Goal: Check status

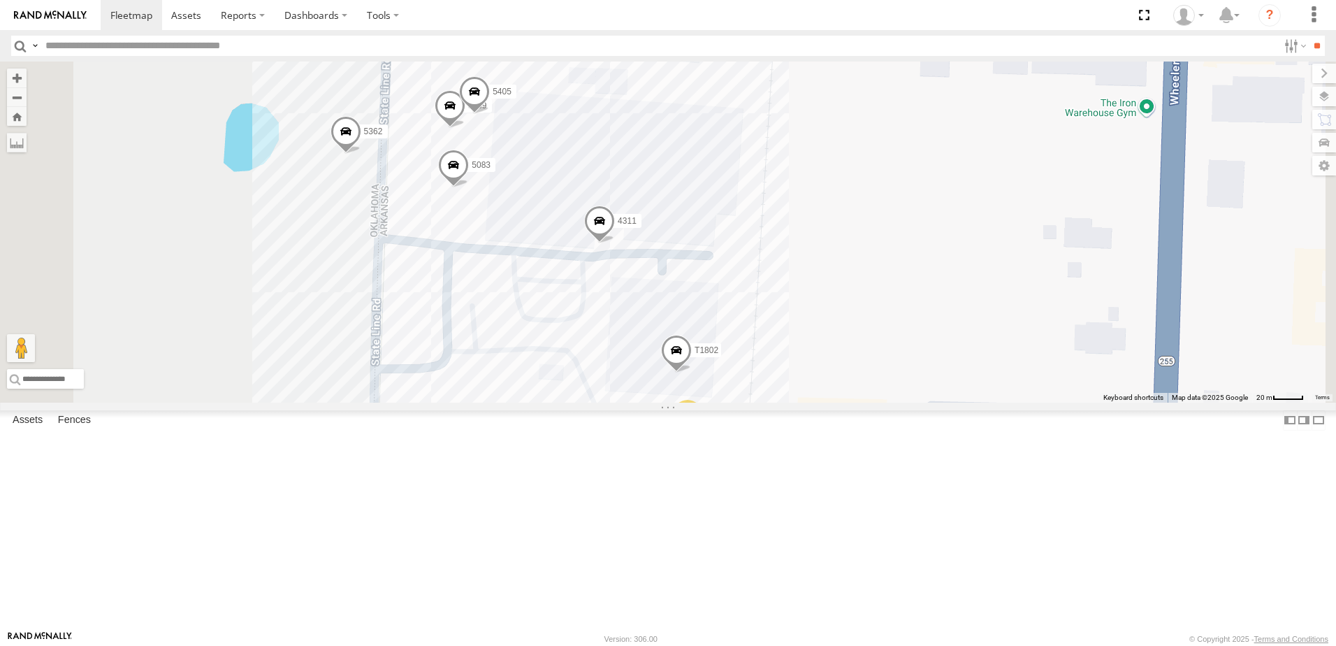
drag, startPoint x: 672, startPoint y: 225, endPoint x: 718, endPoint y: 235, distance: 47.1
click at [718, 235] on div "T3214 40022T 7767T 87121T 40037T 37131T 5240 T3202 47117T 5381-Sold 7774T 37139…" at bounding box center [668, 231] width 1336 height 341
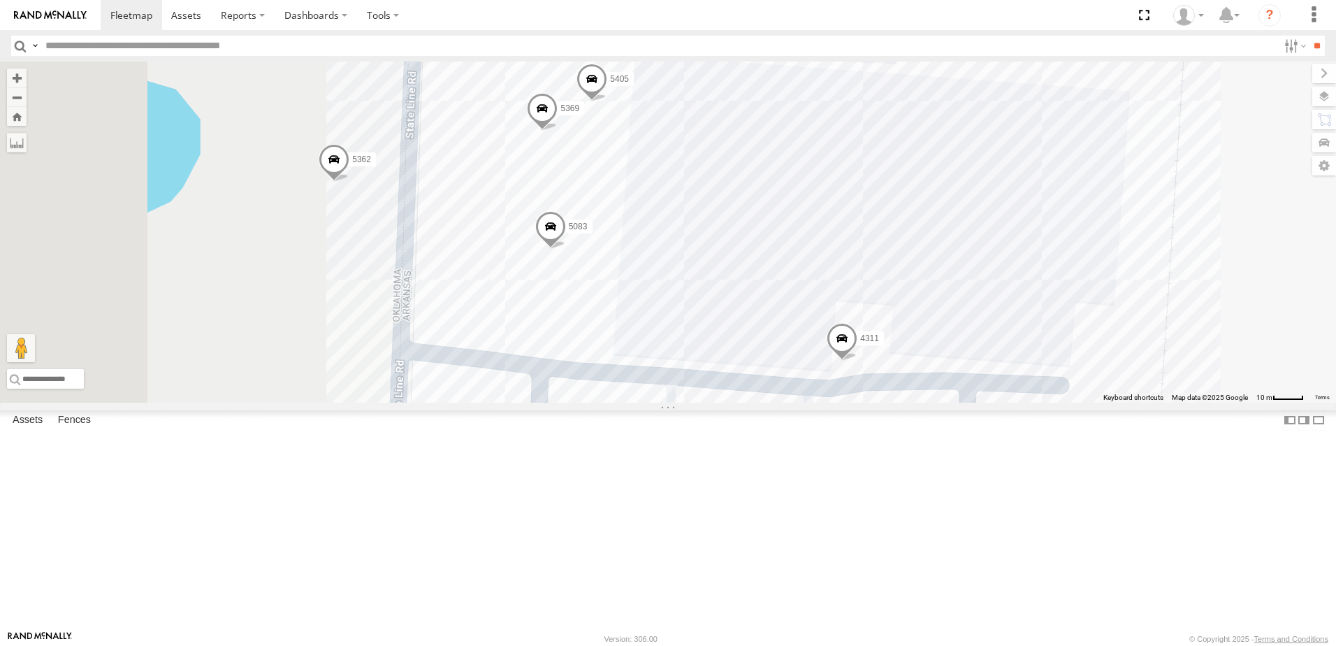
drag, startPoint x: 715, startPoint y: 265, endPoint x: 788, endPoint y: 263, distance: 72.7
click at [788, 263] on div "T3214 40022T 7767T 87121T 40037T 37131T 5240 T3202 47117T 5381-Sold 7774T 37139…" at bounding box center [668, 231] width 1336 height 341
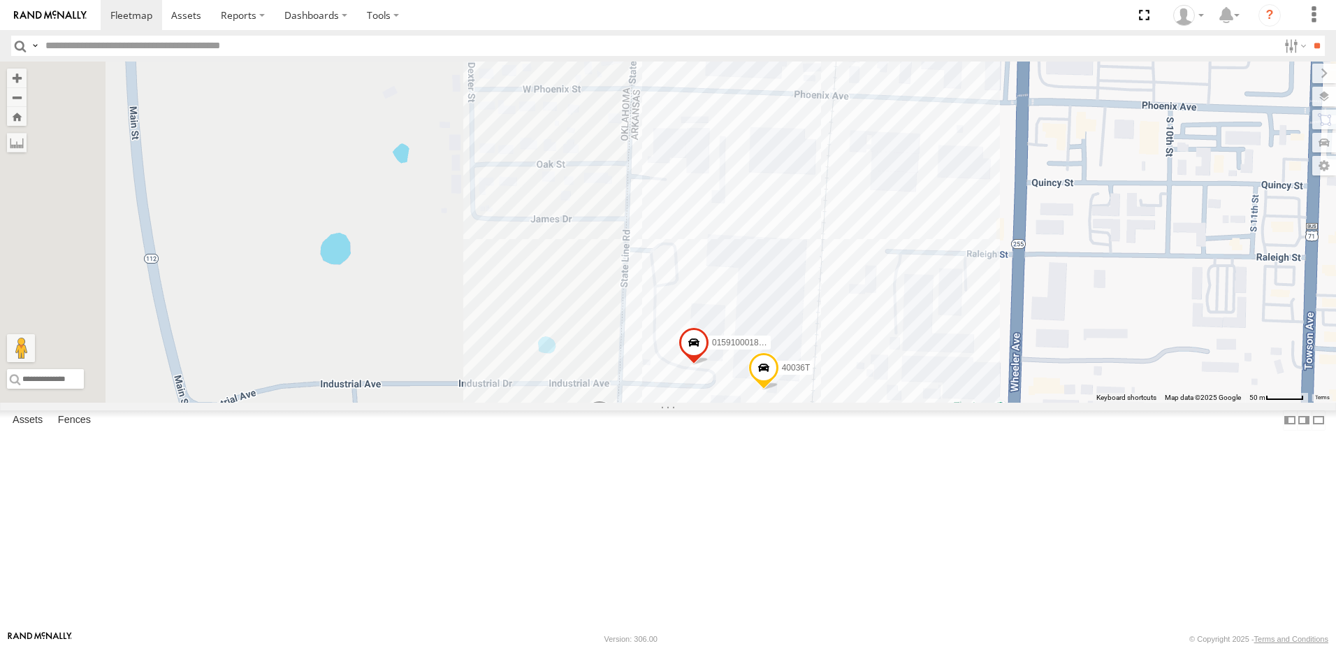
drag, startPoint x: 736, startPoint y: 189, endPoint x: 789, endPoint y: 478, distance: 294.1
click at [790, 403] on div "T3214 40022T 7767T 87121T 40037T 37131T 5240 T3202 47117T 5381-Sold 7774T 37139…" at bounding box center [668, 231] width 1336 height 341
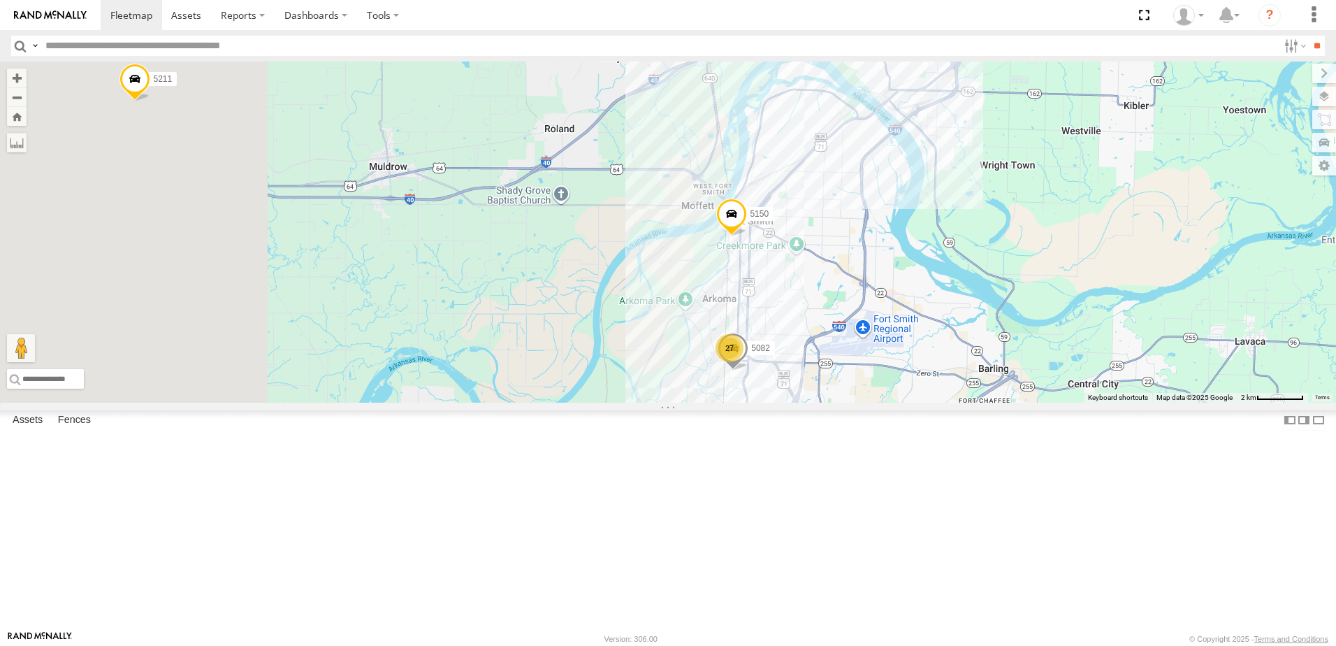
drag, startPoint x: 614, startPoint y: 327, endPoint x: 843, endPoint y: 359, distance: 230.8
click at [843, 359] on div "T3214 40022T 7767T 87121T 40037T 37131T 5240 T3202 47117T 5381-Sold 7774T 37139…" at bounding box center [668, 231] width 1336 height 341
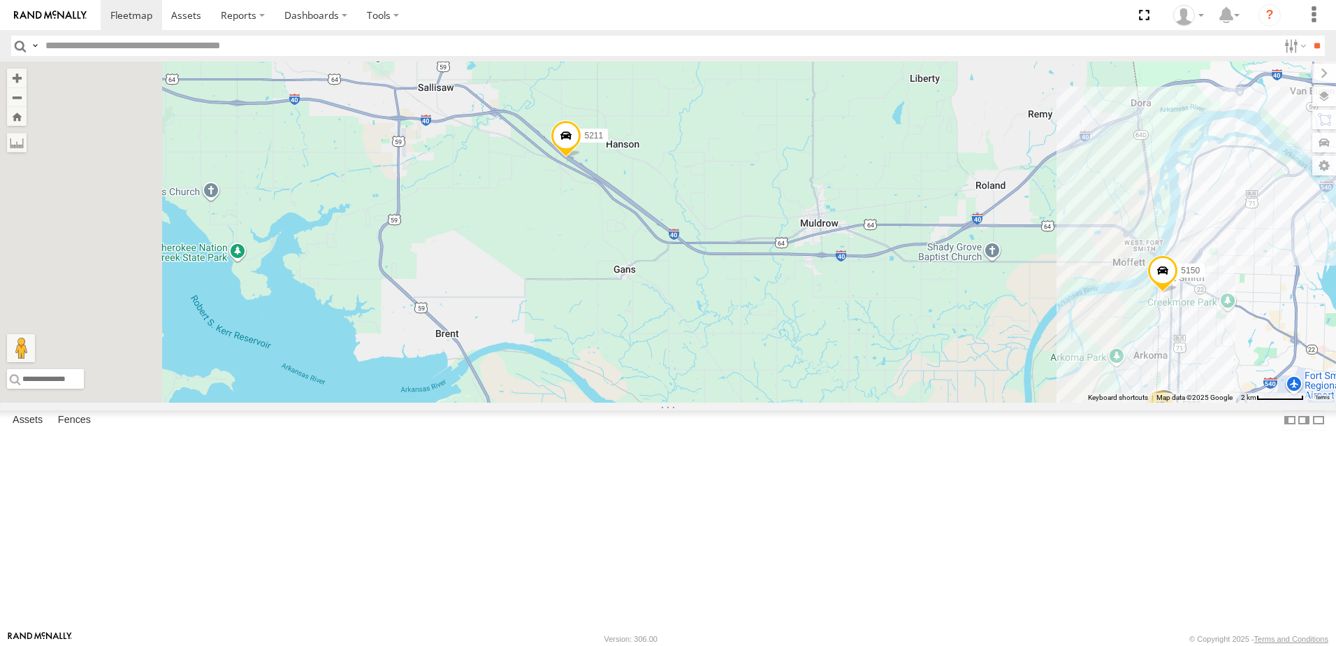
click at [581, 158] on span at bounding box center [566, 139] width 31 height 38
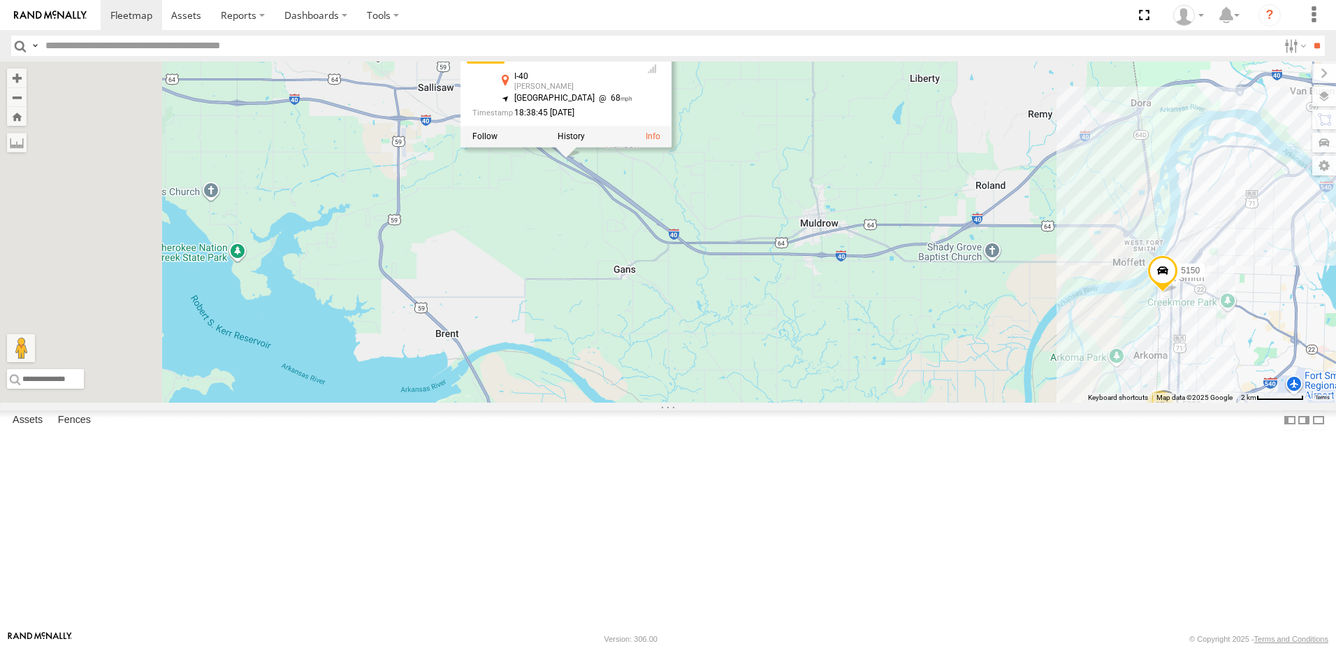
click at [727, 326] on div "T3214 40022T 7767T 87121T 40037T 37131T 5240 T3202 47117T 5381-Sold 7774T 37139…" at bounding box center [668, 231] width 1336 height 341
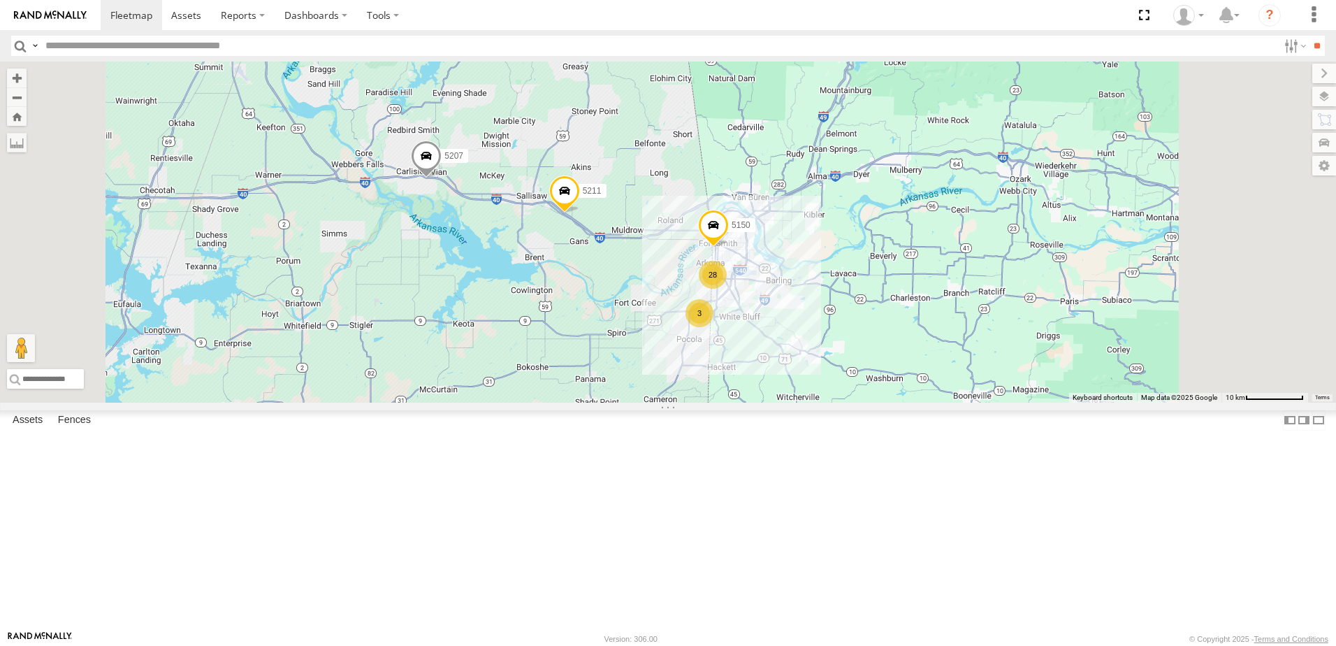
drag, startPoint x: 755, startPoint y: 457, endPoint x: 756, endPoint y: 430, distance: 27.3
click at [756, 403] on div "T3214 40022T 7767T 87121T 40037T 37131T 5240 T3202 47117T 5381-Sold 7774T 37139…" at bounding box center [668, 231] width 1336 height 341
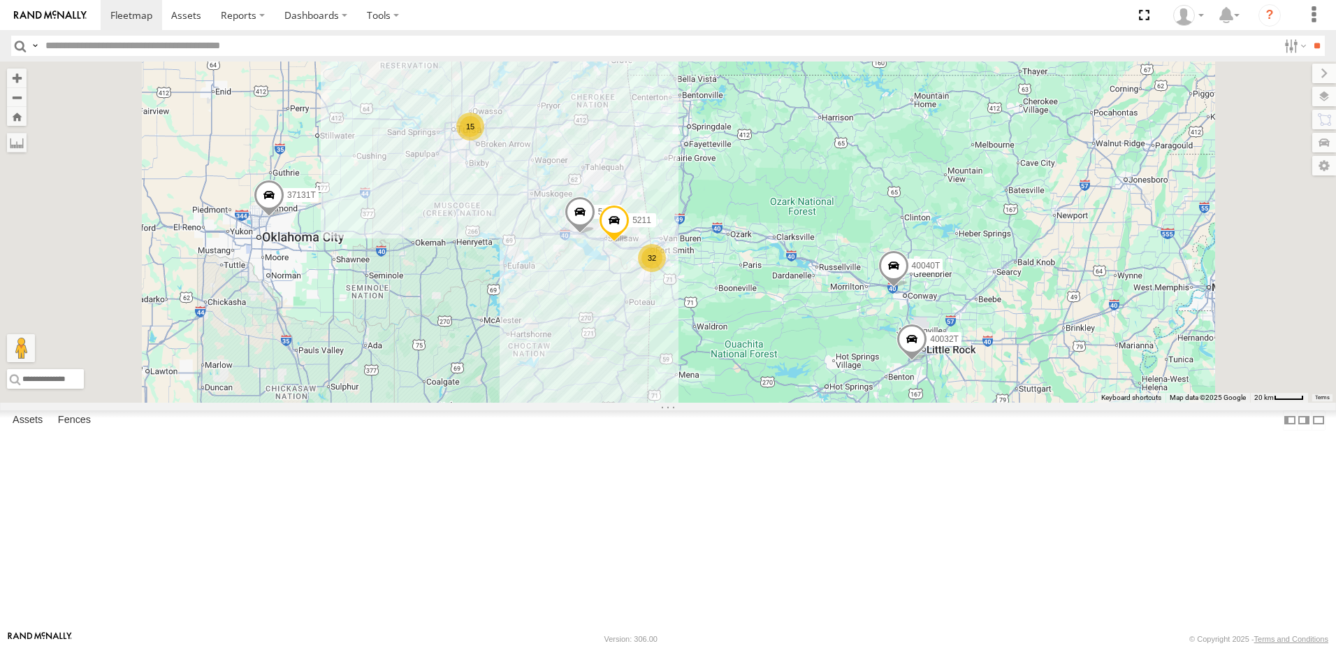
drag, startPoint x: 860, startPoint y: 502, endPoint x: 896, endPoint y: 473, distance: 46.3
click at [896, 403] on div "T3214 40022T 7767T 87121T 40037T 37131T 5240 T3202 47117T 5381-Sold 7774T 37139…" at bounding box center [668, 231] width 1336 height 341
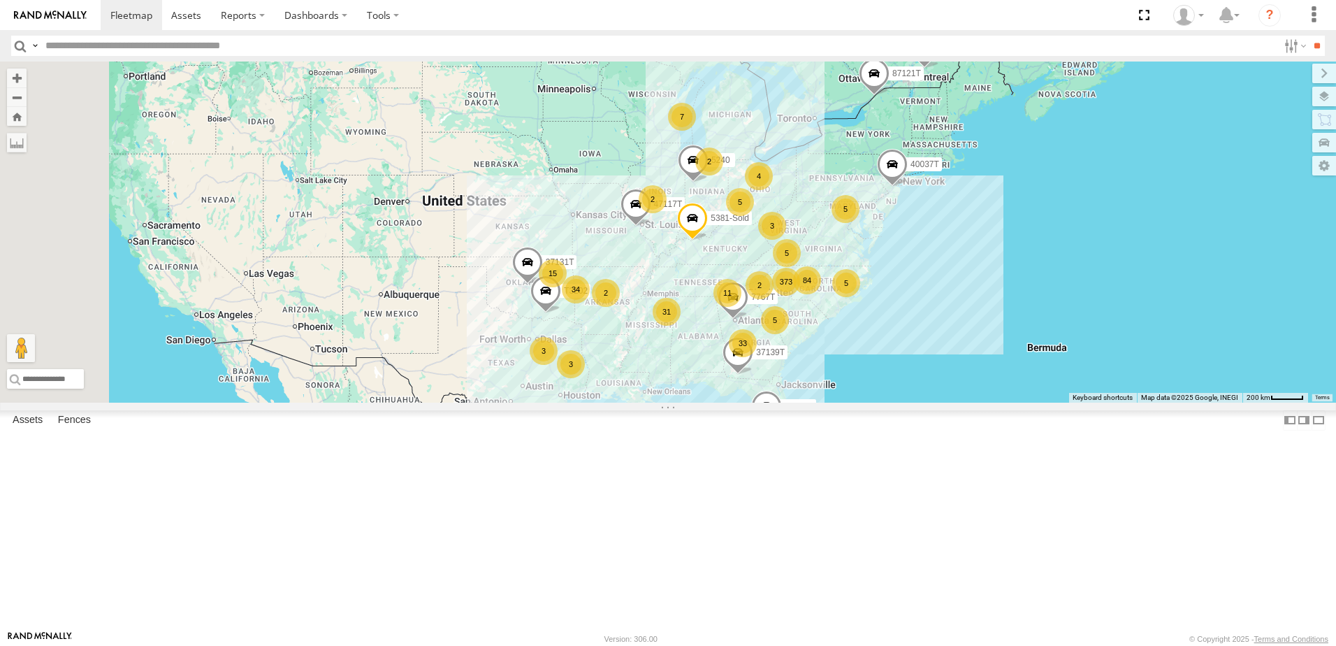
drag, startPoint x: 734, startPoint y: 412, endPoint x: 794, endPoint y: 448, distance: 69.6
click at [794, 403] on div "37131T T3202 373 33 31 34 5 3 7 5 84 15 T3214 11 2 5 5 40022T 5 2 3 4 7767T 871…" at bounding box center [668, 231] width 1336 height 341
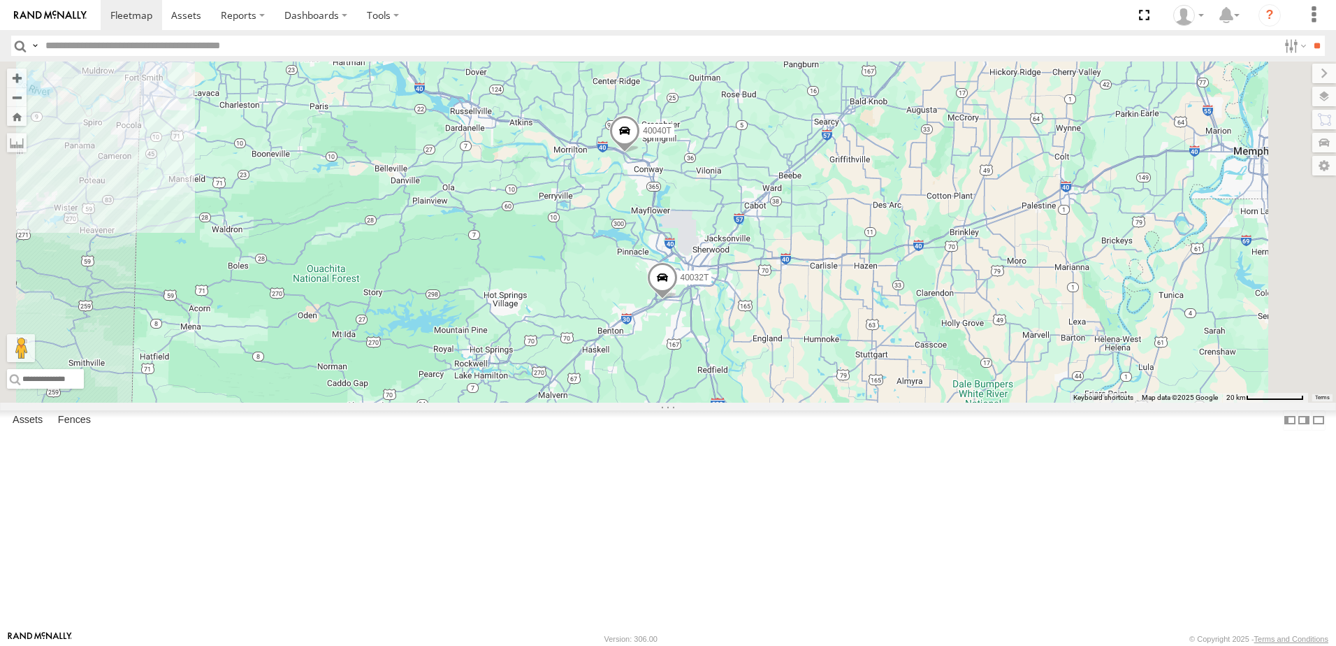
click at [762, 379] on div "37131T T3202 T3214 40022T 7767T 87121T 40037T 5240 47117T 5381-Sold 7774T 37139…" at bounding box center [668, 231] width 1336 height 341
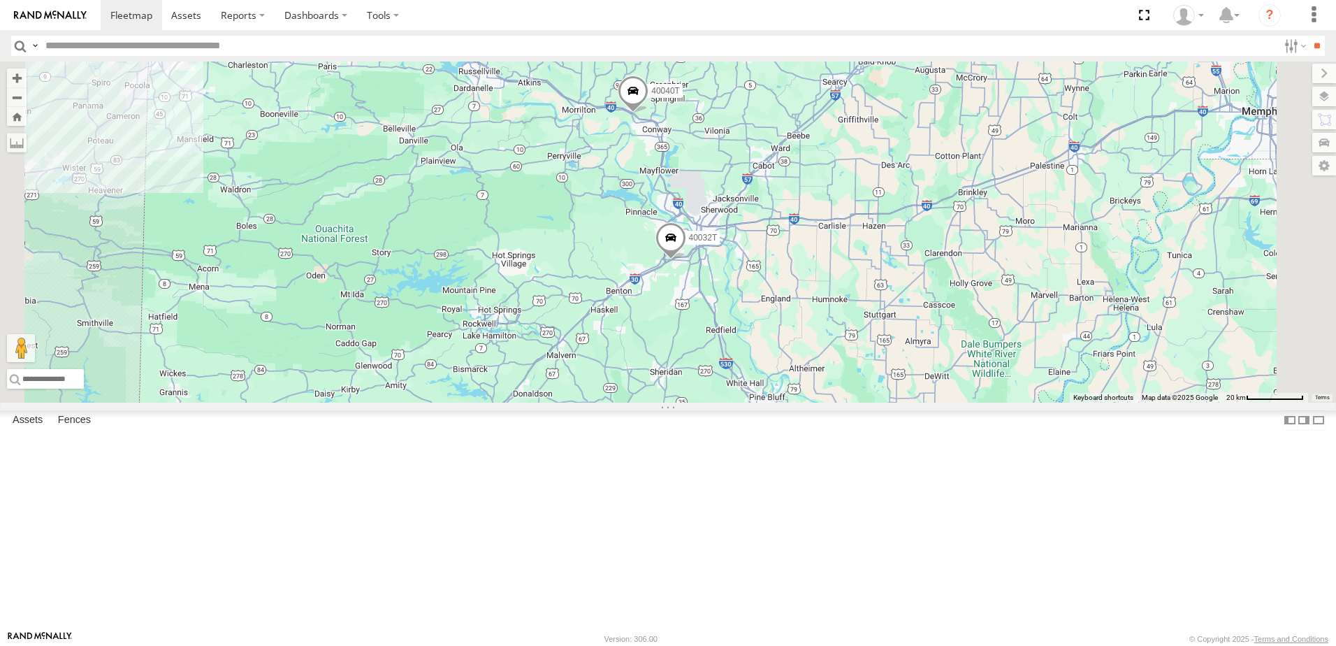
drag, startPoint x: 758, startPoint y: 396, endPoint x: 779, endPoint y: 323, distance: 76.5
click at [778, 326] on div "37131T T3202 T3214 40022T 7767T 87121T 40037T 5240 47117T 5381-Sold 7774T 37139…" at bounding box center [668, 231] width 1336 height 341
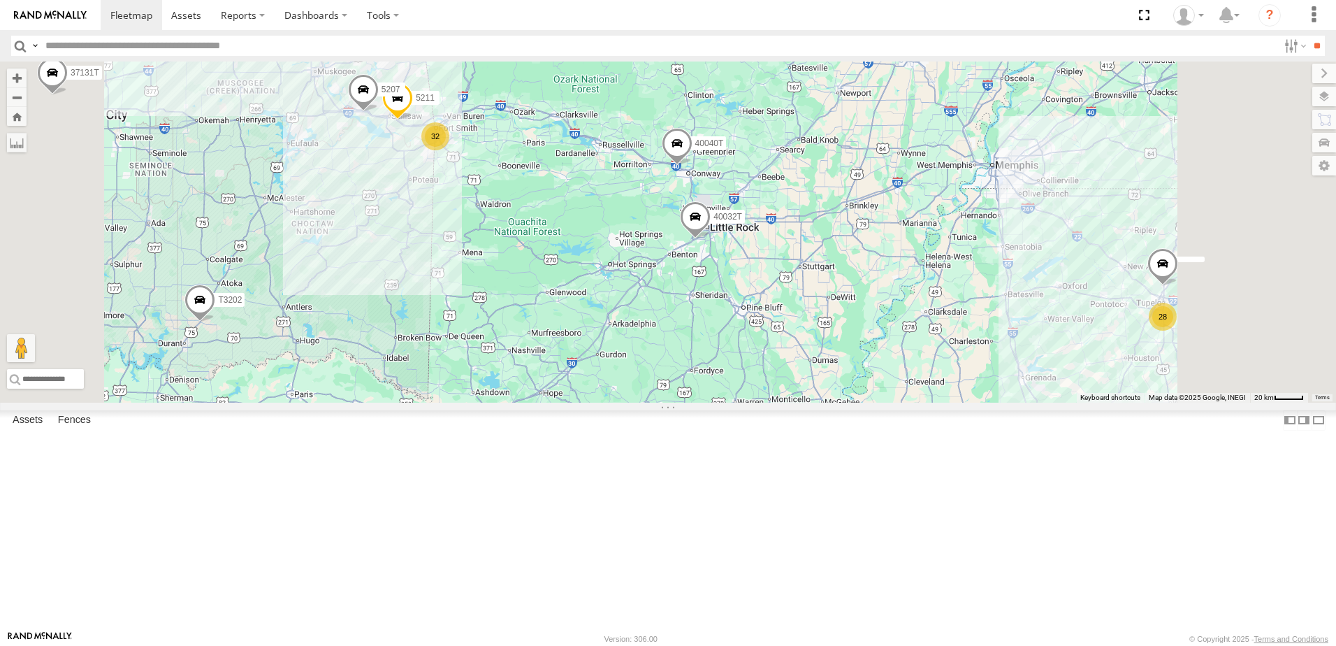
drag, startPoint x: 912, startPoint y: 516, endPoint x: 923, endPoint y: 422, distance: 95.0
click at [925, 403] on div "37131T T3202 T3214 40022T 7767T 87121T 40037T 5240 47117T 5381-Sold 7774T 37139…" at bounding box center [668, 231] width 1336 height 341
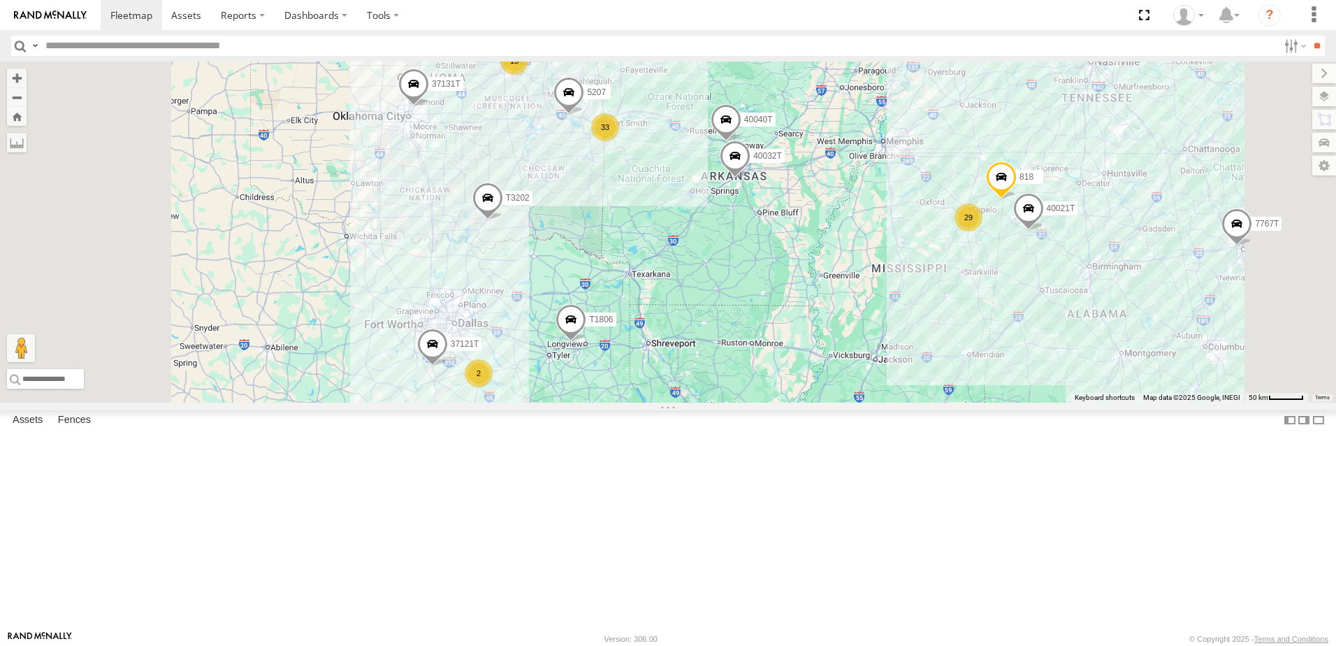
drag, startPoint x: 904, startPoint y: 530, endPoint x: 926, endPoint y: 433, distance: 99.5
click at [926, 403] on div "37131T T3202 T3214 40022T 7767T 87121T 40037T 5240 47117T 5381-Sold 7774T 37139…" at bounding box center [668, 231] width 1336 height 341
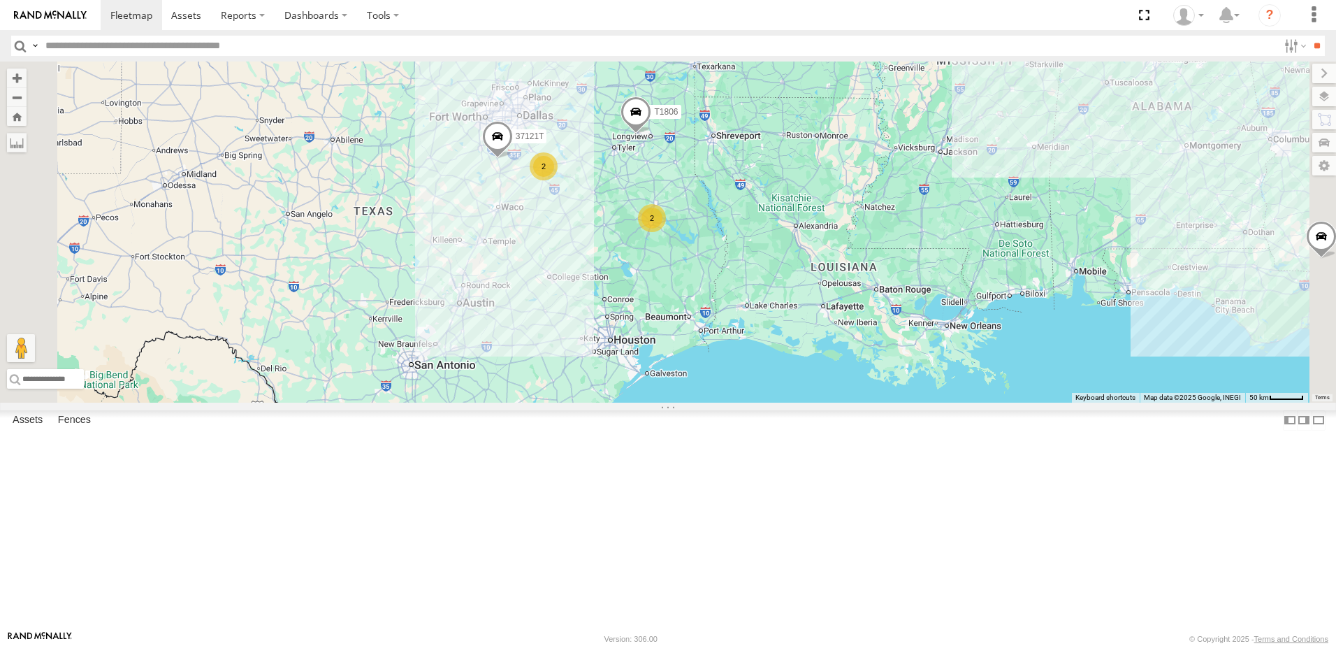
drag, startPoint x: 873, startPoint y: 435, endPoint x: 900, endPoint y: 411, distance: 36.6
click at [900, 403] on div "37131T T3202 T3214 40022T 7767T 87121T 40037T 5240 47117T 5381-Sold 7774T 37139…" at bounding box center [668, 231] width 1336 height 341
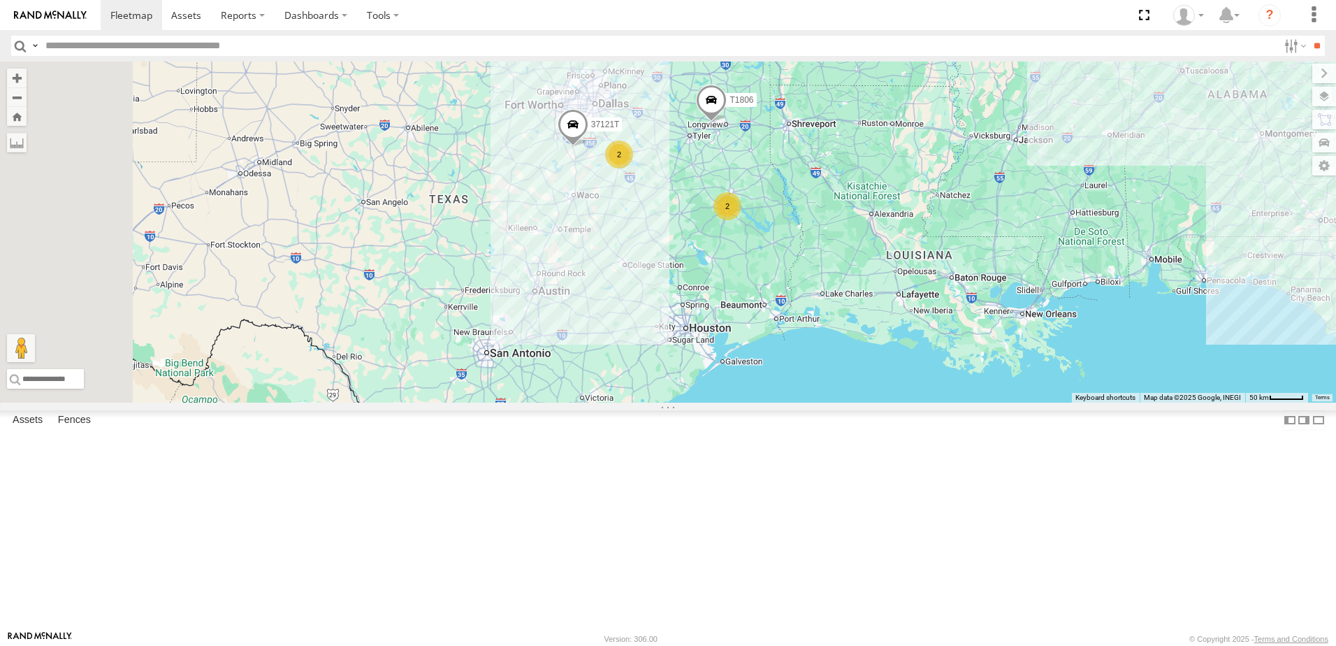
drag, startPoint x: 577, startPoint y: 401, endPoint x: 631, endPoint y: 396, distance: 54.8
click at [631, 396] on div "37131T T3202 T3214 40022T 7767T 87121T 40037T 5240 47117T 5381-Sold 7774T 37139…" at bounding box center [668, 231] width 1336 height 341
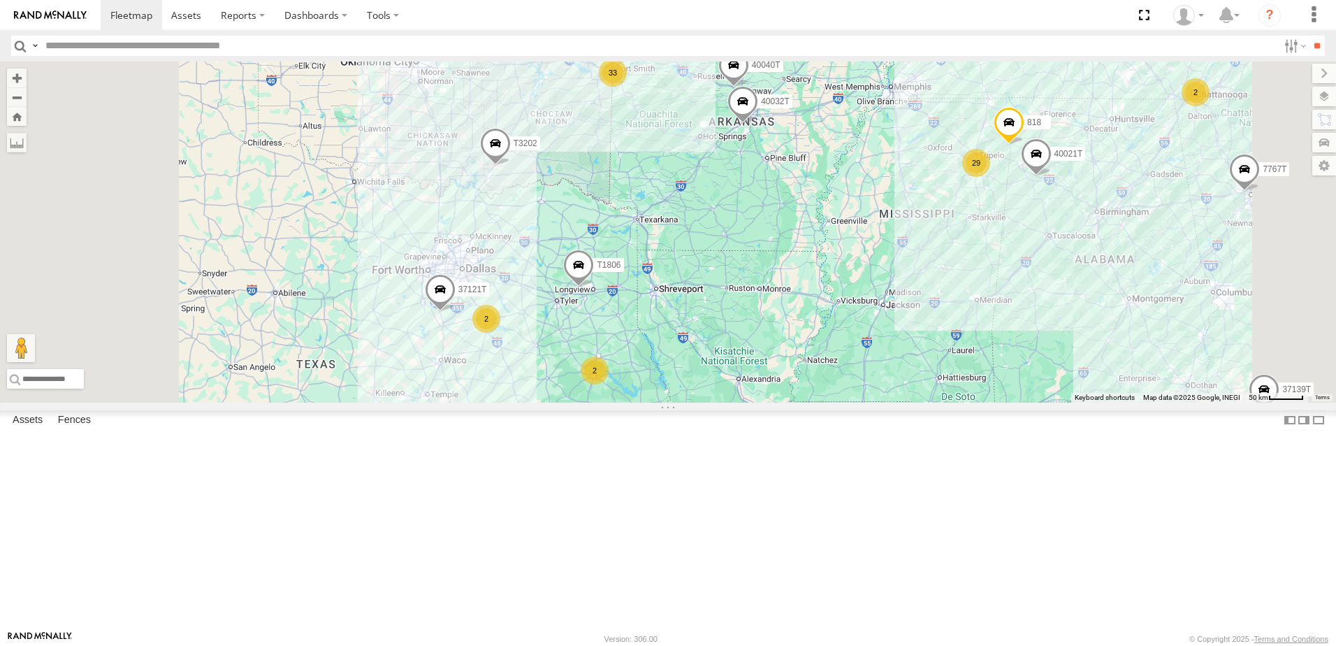
drag, startPoint x: 504, startPoint y: 475, endPoint x: 614, endPoint y: 433, distance: 118.4
click at [604, 403] on div "37131T T3202 T3214 40022T 7767T 87121T 40037T 5240 47117T 5381-Sold 7774T 37139…" at bounding box center [668, 231] width 1336 height 341
